Goal: Information Seeking & Learning: Learn about a topic

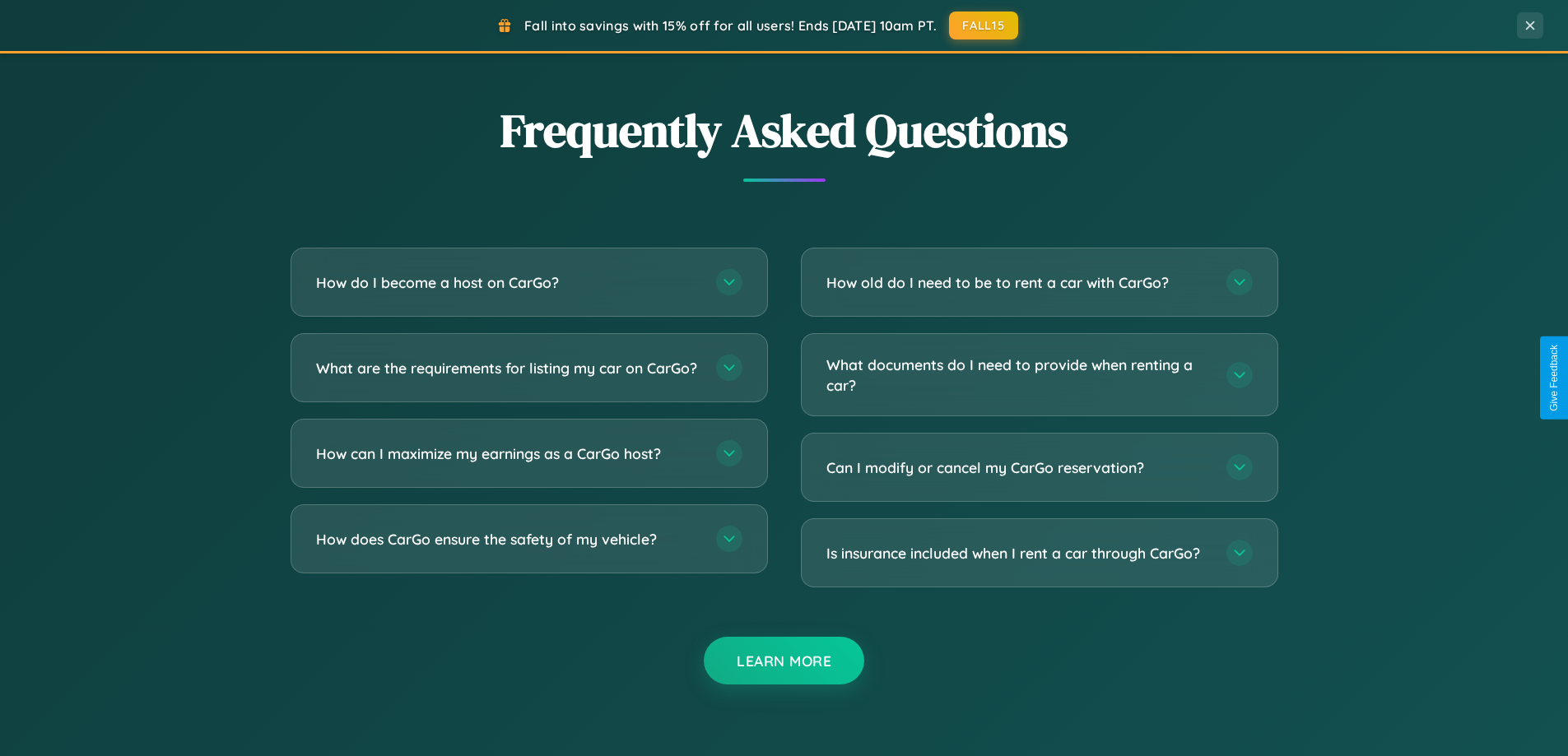
scroll to position [3167, 0]
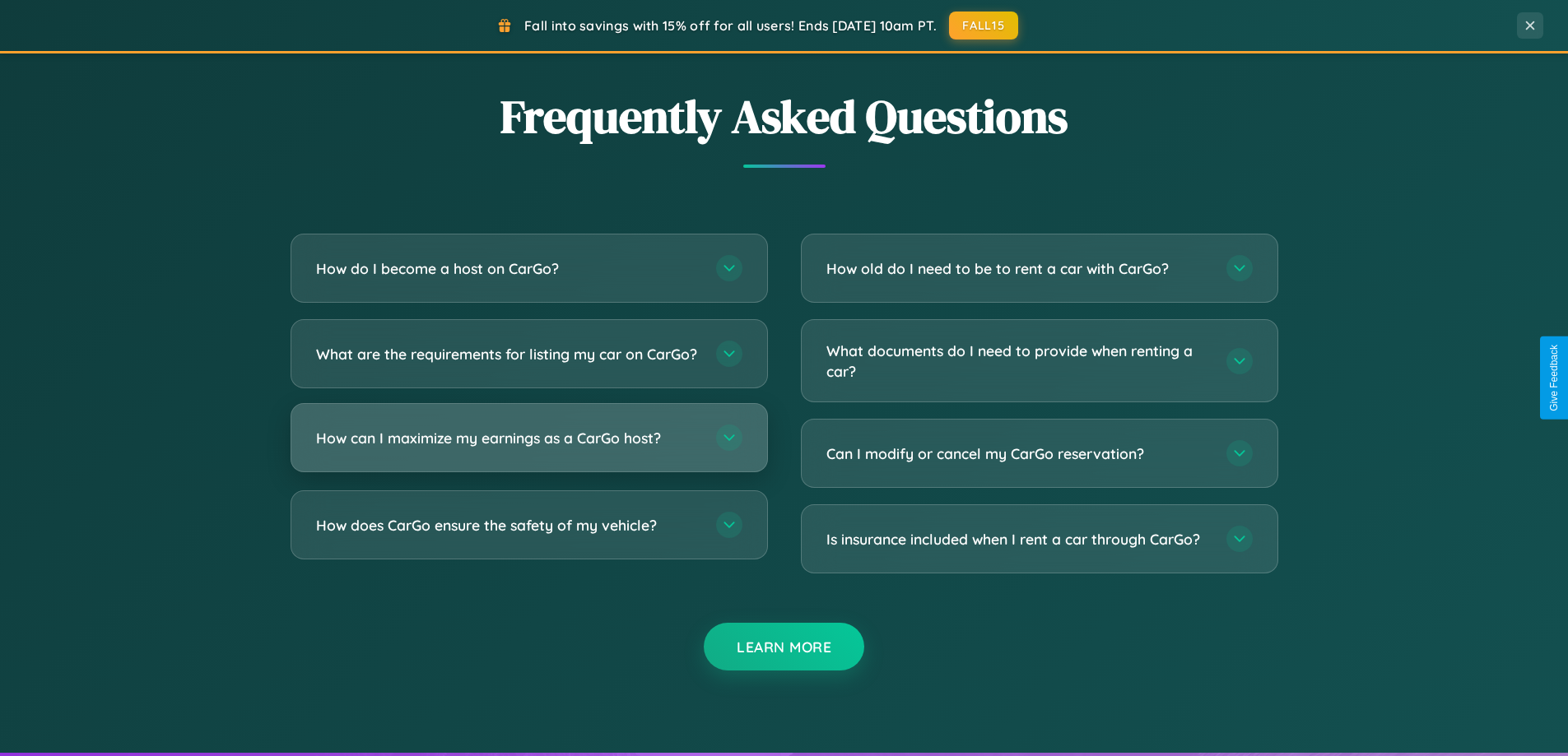
click at [528, 449] on h3 "How can I maximize my earnings as a CarGo host?" at bounding box center [508, 438] width 384 height 21
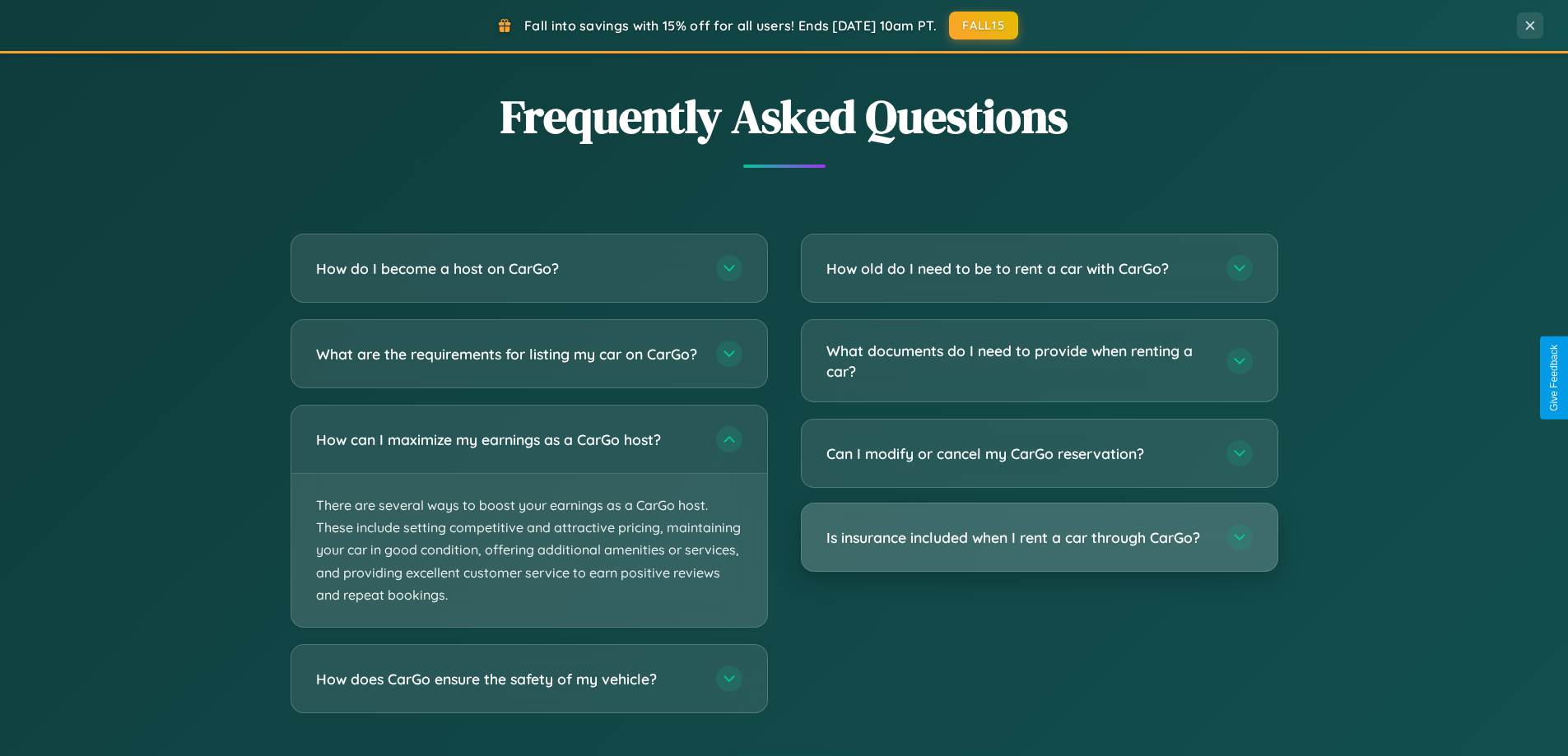
click at [1039, 539] on h3 "Is insurance included when I rent a car through CarGo?" at bounding box center [1018, 537] width 384 height 21
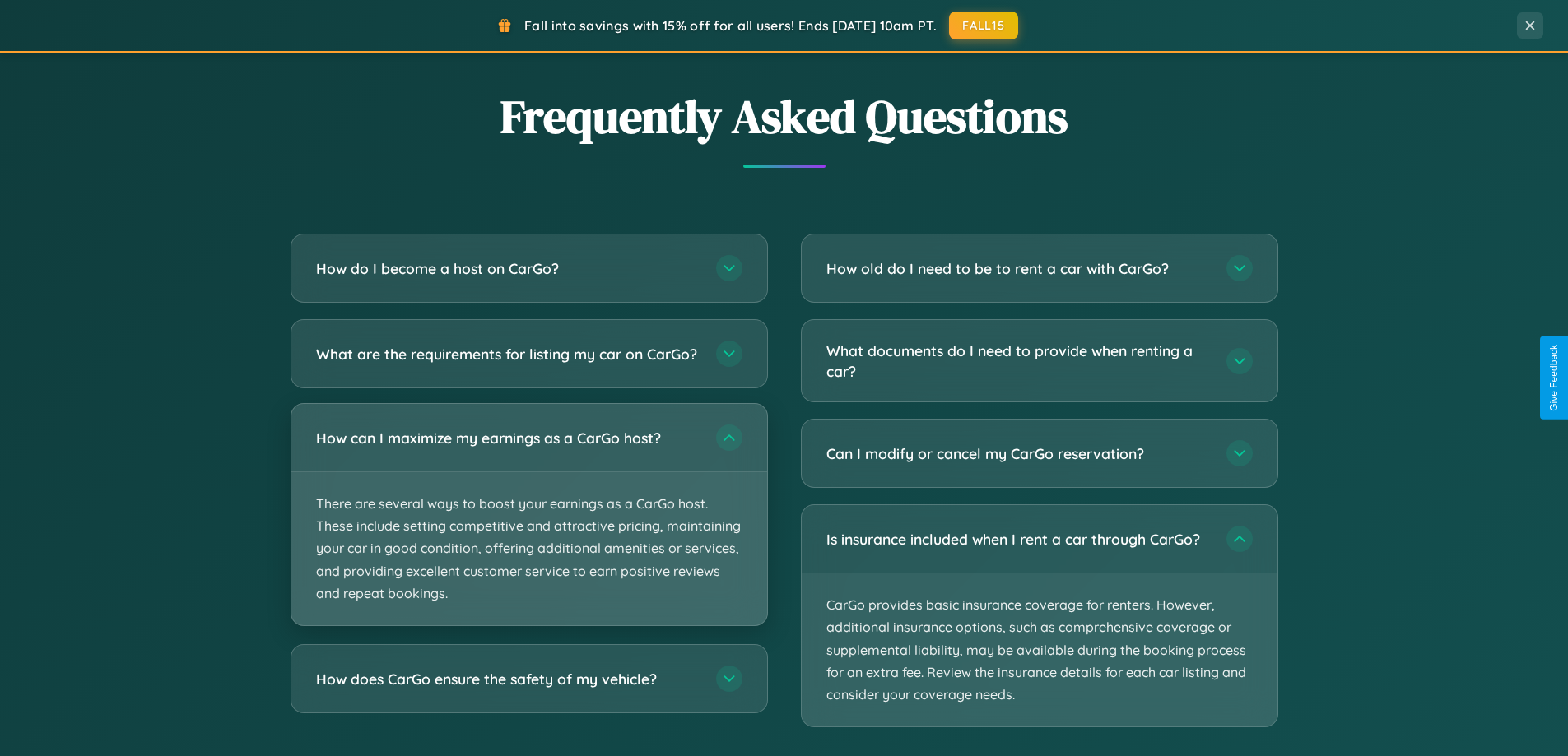
click at [528, 529] on p "There are several ways to boost your earnings as a CarGo host. These include se…" at bounding box center [529, 549] width 476 height 153
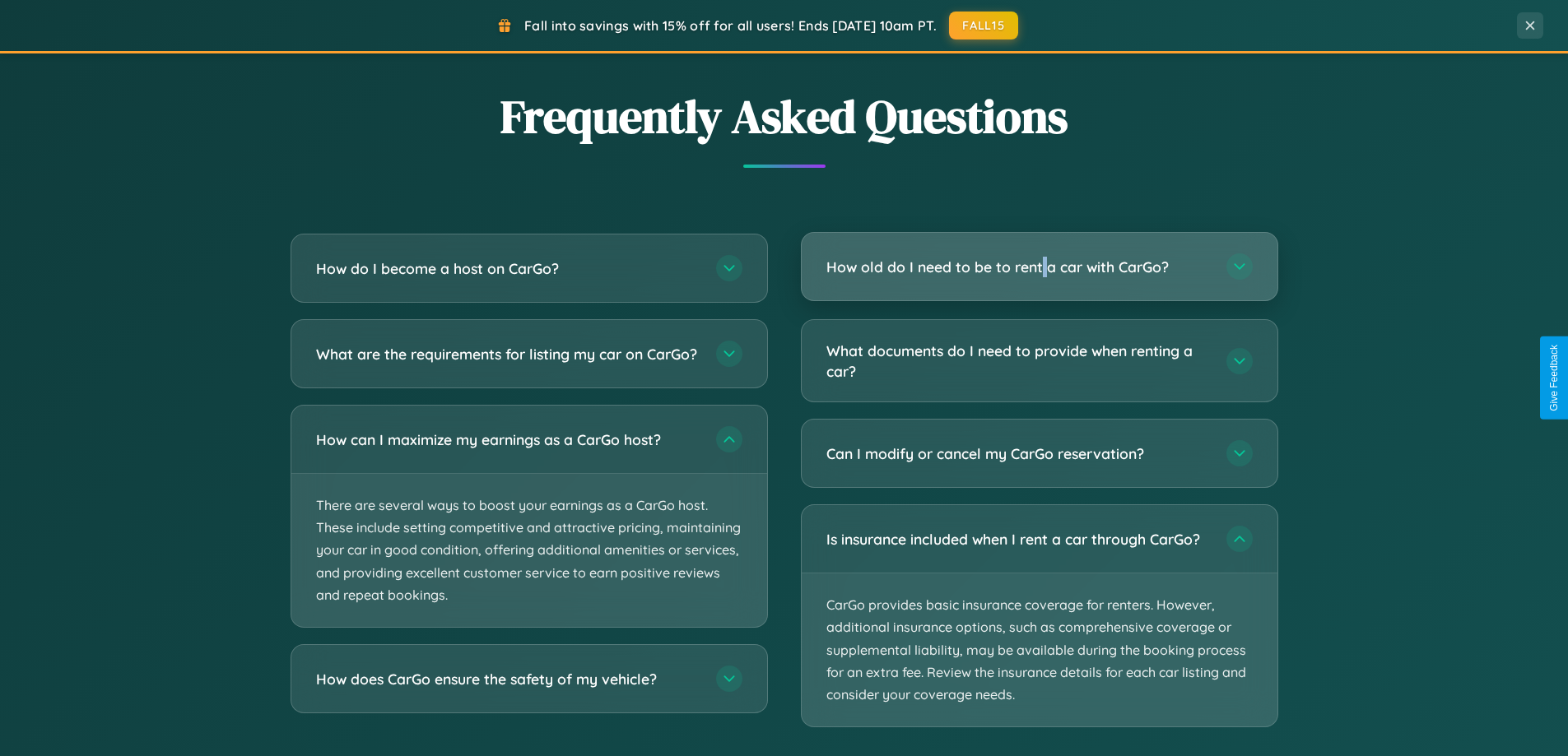
click at [1039, 266] on h3 "How old do I need to be to rent a car with CarGo?" at bounding box center [1018, 266] width 384 height 21
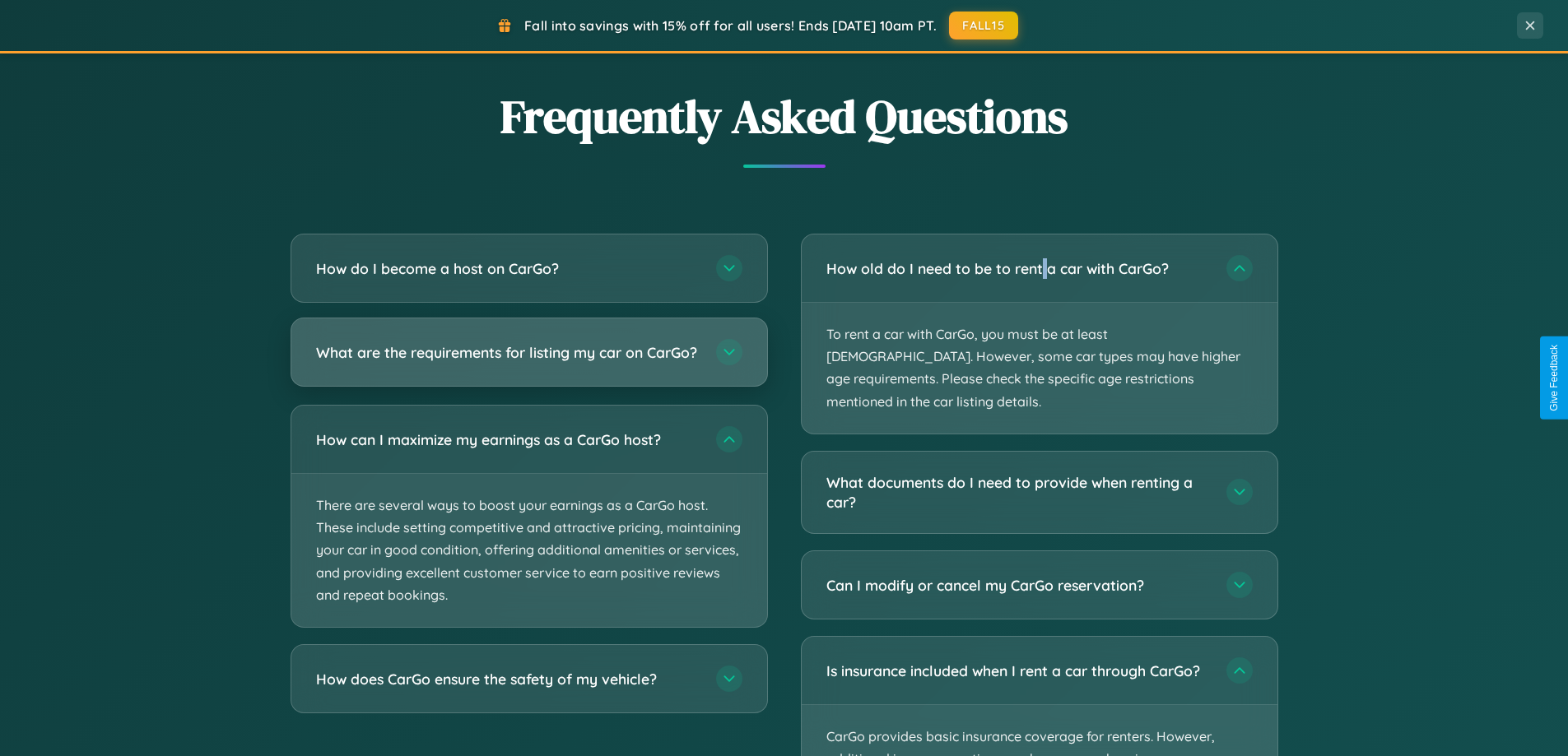
click at [528, 359] on h3 "What are the requirements for listing my car on CarGo?" at bounding box center [508, 352] width 384 height 21
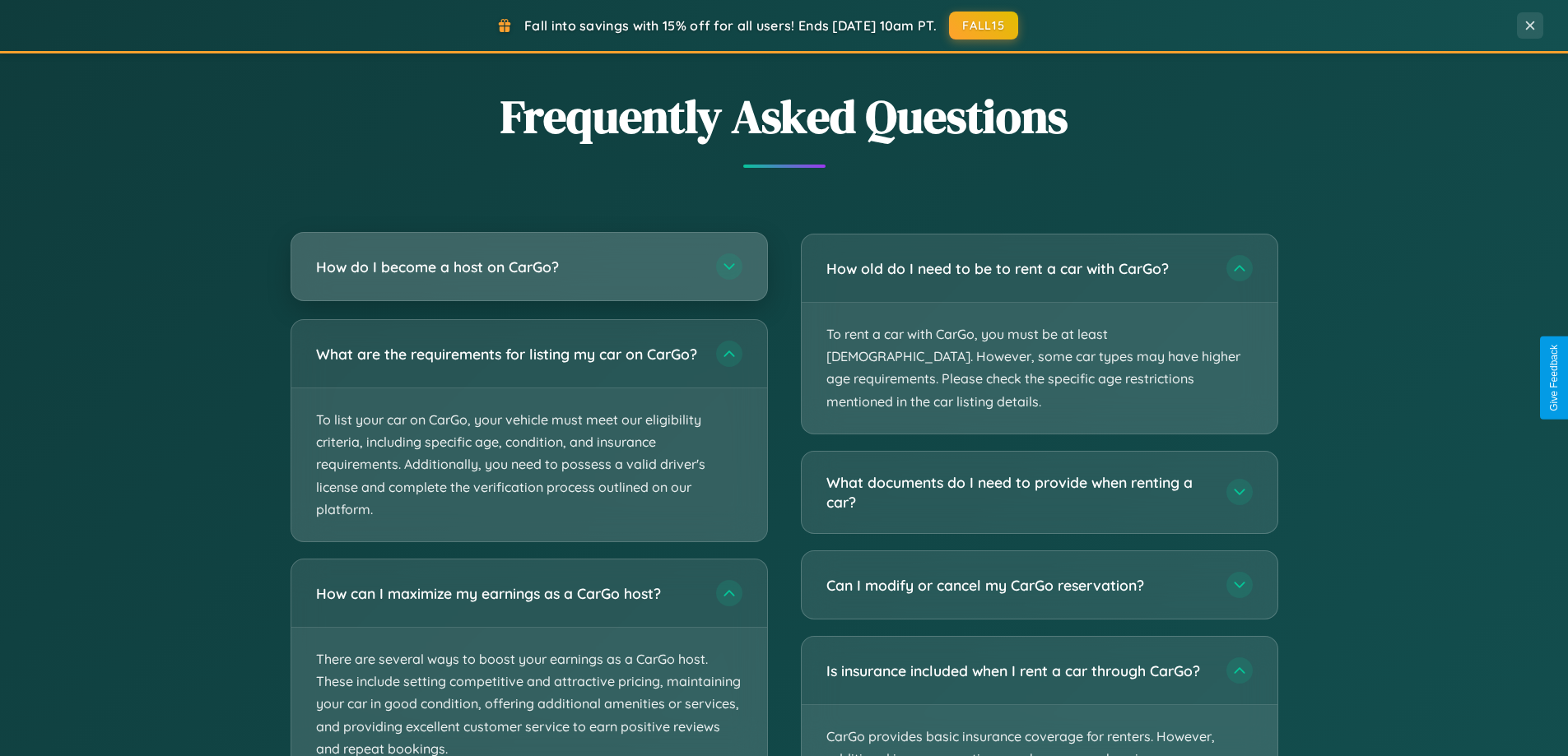
click at [528, 268] on h3 "How do I become a host on CarGo?" at bounding box center [508, 266] width 384 height 21
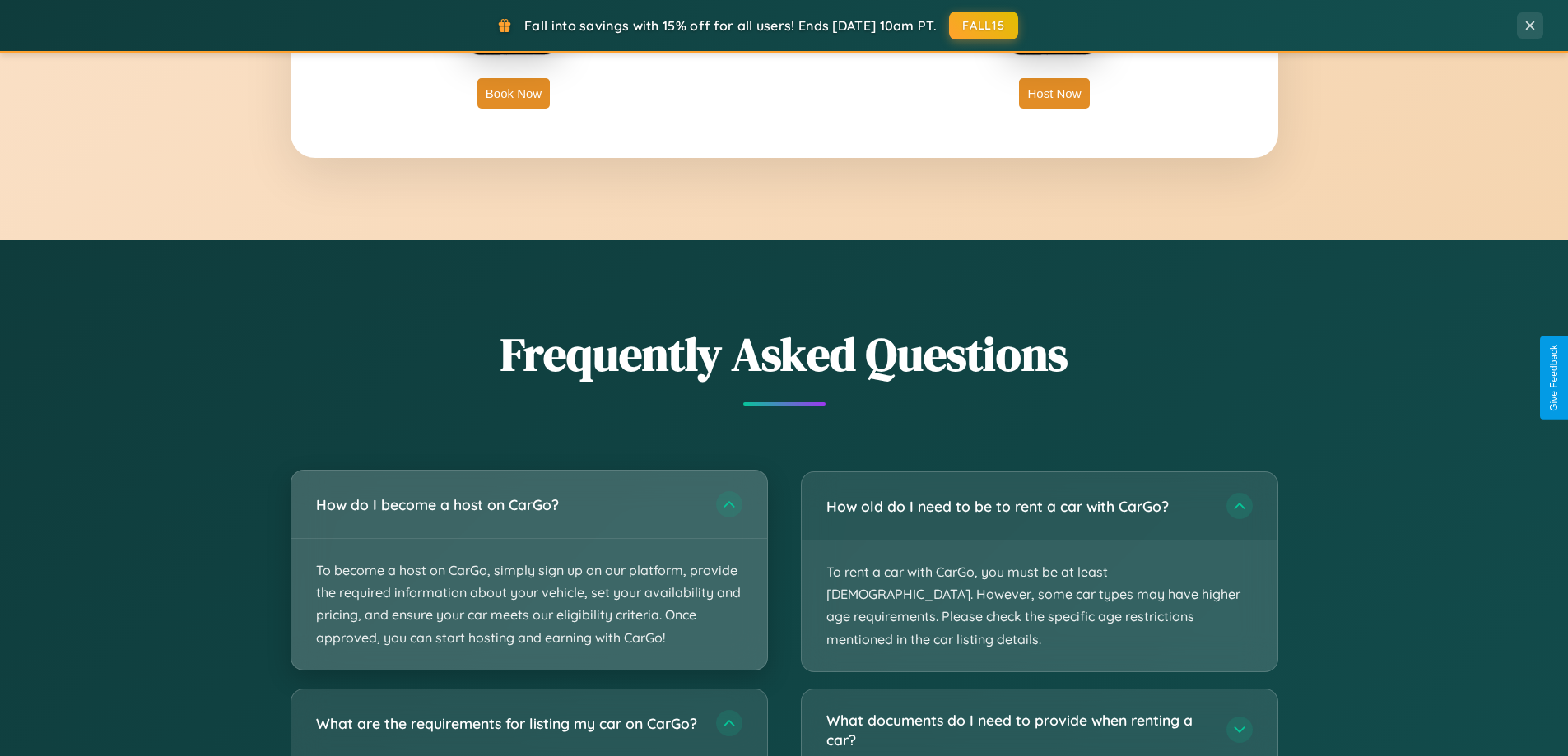
scroll to position [1132, 0]
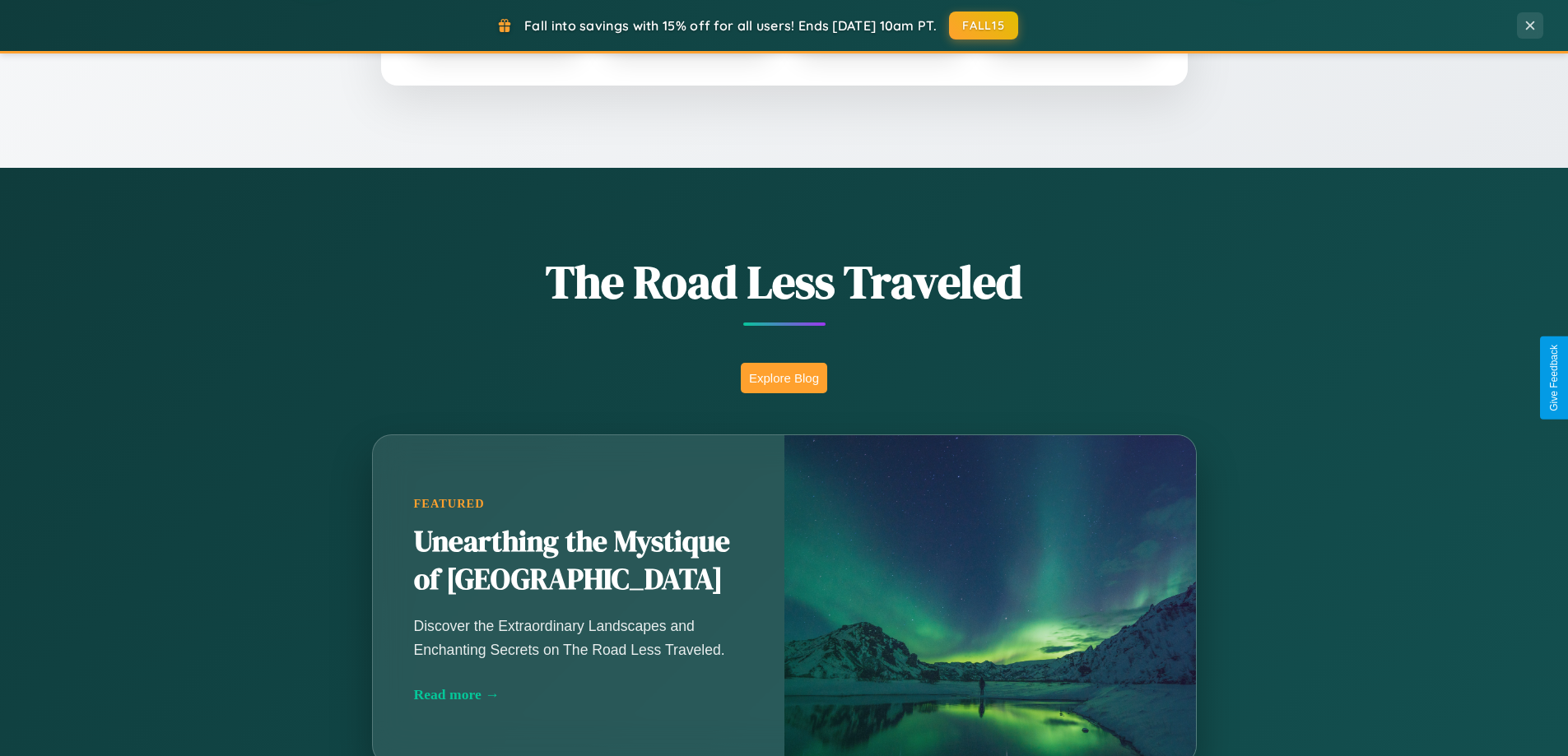
click at [784, 378] on button "Explore Blog" at bounding box center [784, 378] width 87 height 30
